Goal: Navigation & Orientation: Find specific page/section

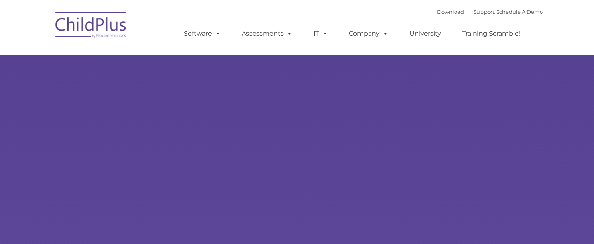
type input ""
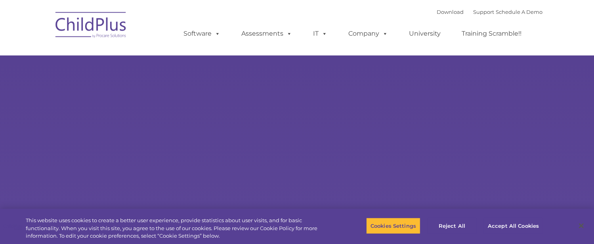
select select "MEDIUM"
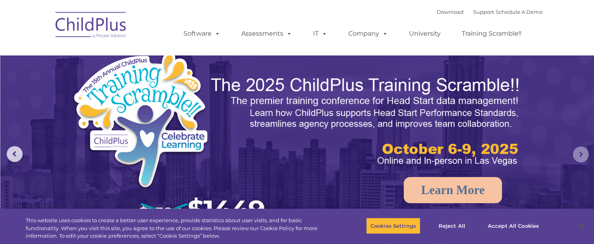
click at [582, 155] on rs-arrow at bounding box center [581, 155] width 16 height 16
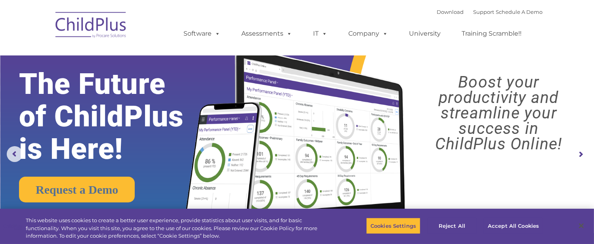
click at [582, 155] on rs-arrow at bounding box center [581, 155] width 16 height 16
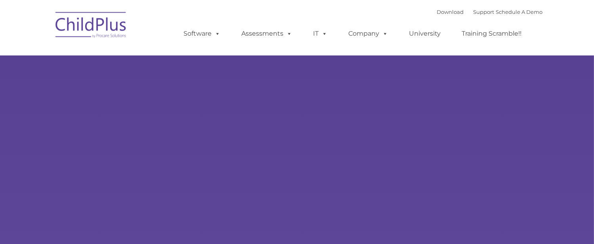
type input ""
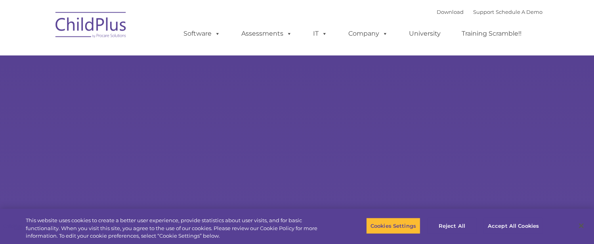
select select "MEDIUM"
